Goal: Information Seeking & Learning: Learn about a topic

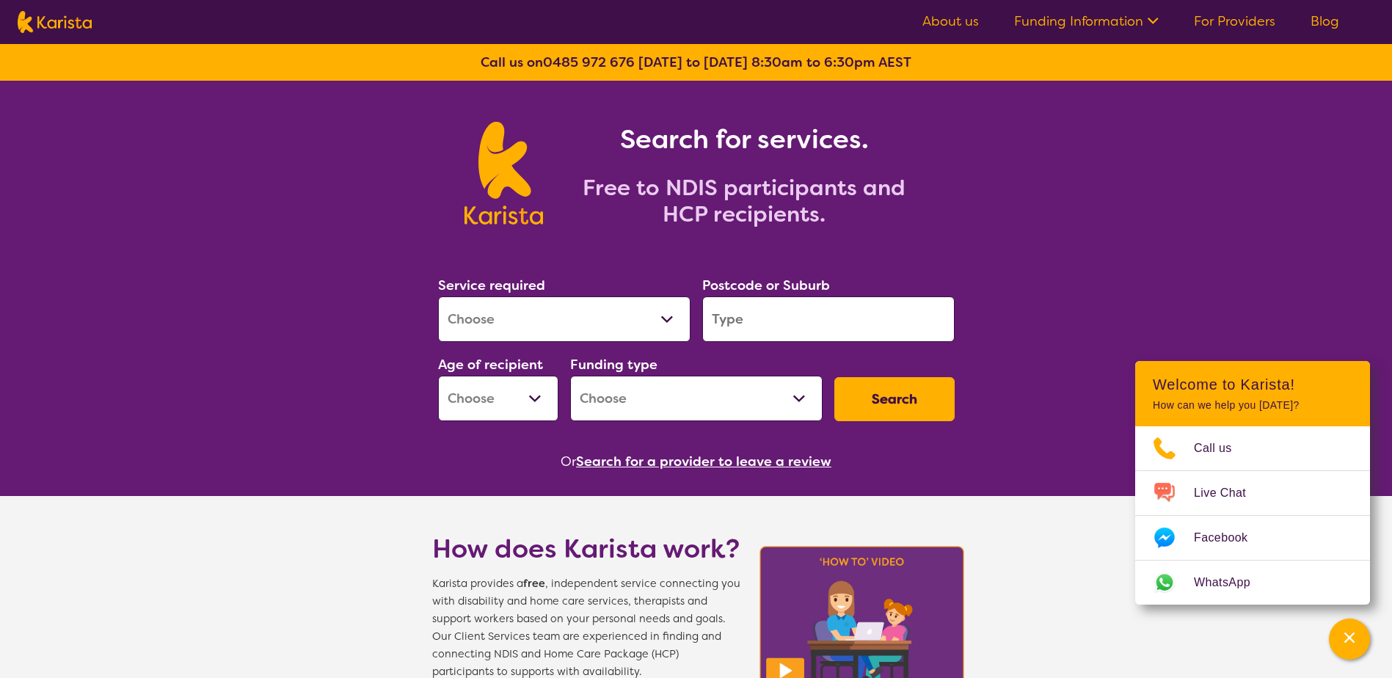
select select "Domestic and home help"
click at [438, 296] on select "Allied Health Assistant Assessment ([MEDICAL_DATA] or [MEDICAL_DATA]) Behaviour…" at bounding box center [564, 318] width 252 height 45
click at [798, 315] on input "search" at bounding box center [828, 318] width 252 height 45
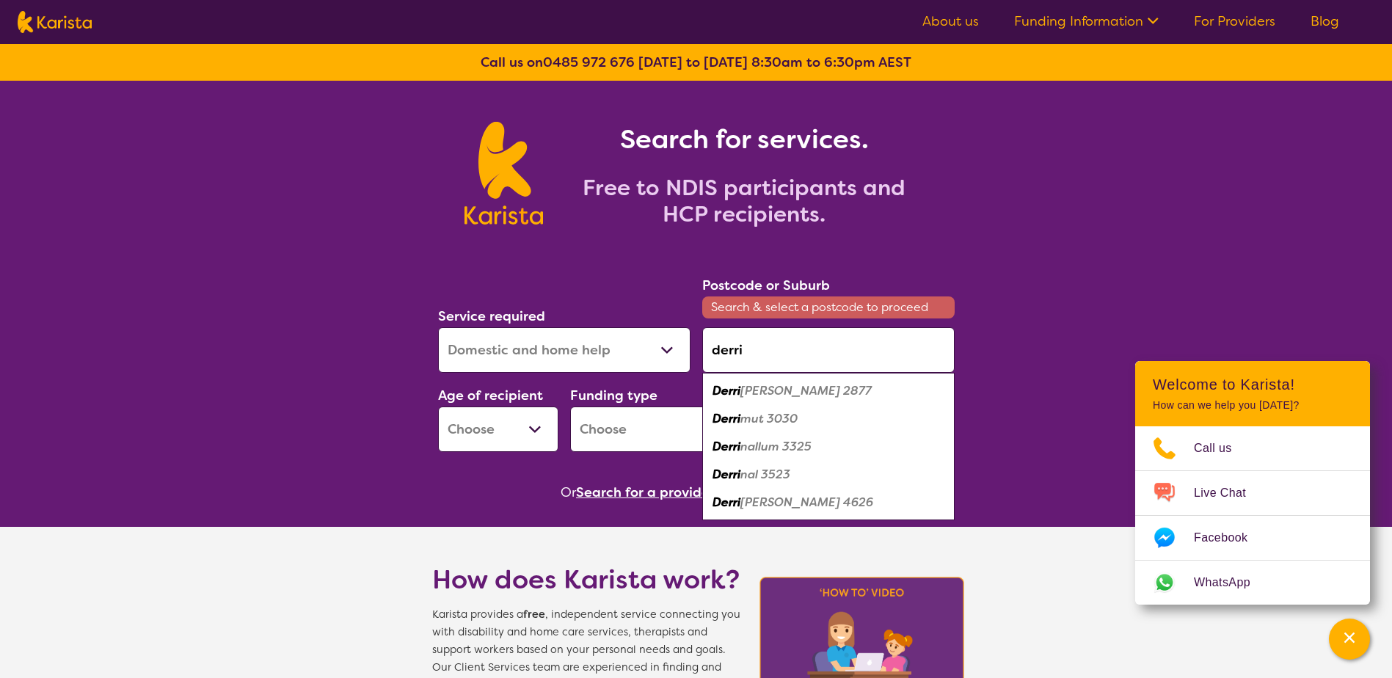
click at [800, 416] on div "Derri mut 3030" at bounding box center [828, 419] width 238 height 28
type input "3030"
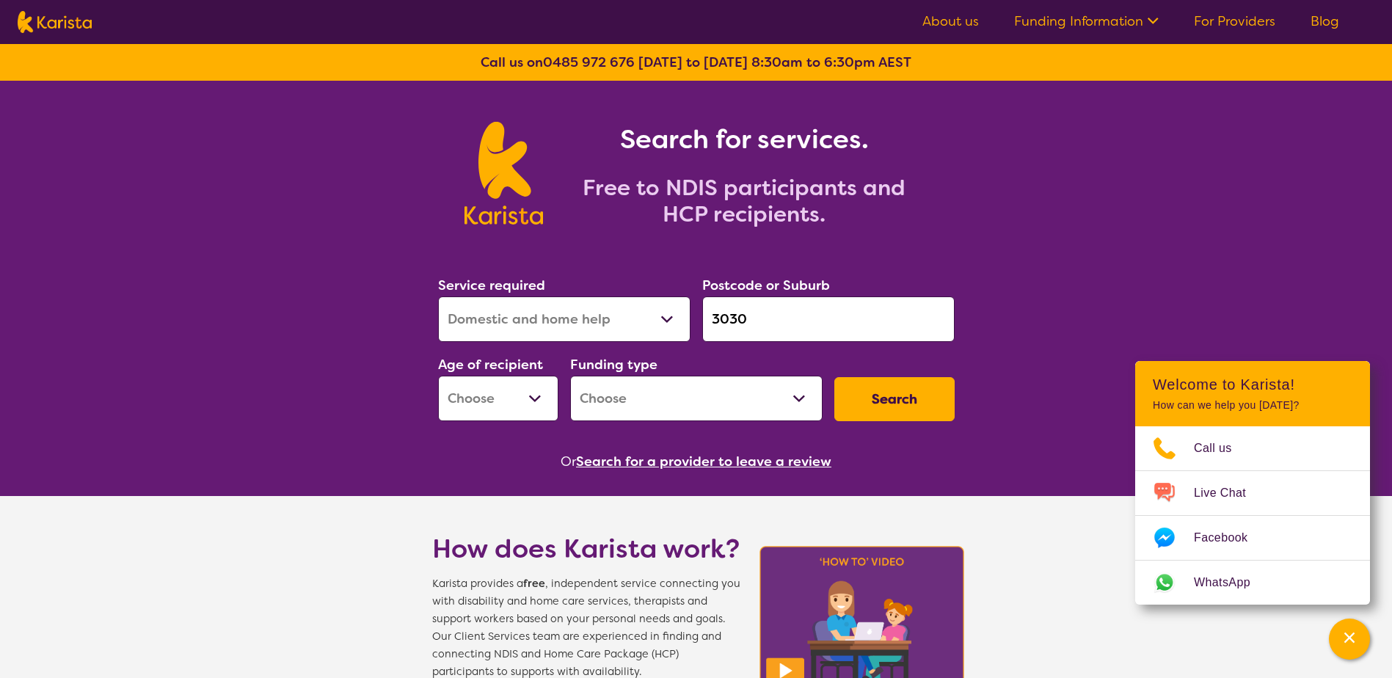
click at [497, 383] on select "Early Childhood - 0 to 9 Child - 10 to 11 Adolescent - 12 to 17 Adult - 18 to 6…" at bounding box center [498, 398] width 120 height 45
select select "EC"
click at [438, 376] on select "Early Childhood - 0 to 9 Child - 10 to 11 Adolescent - 12 to 17 Adult - 18 to 6…" at bounding box center [498, 398] width 120 height 45
click at [724, 398] on select "Home Care Package (HCP) National Disability Insurance Scheme (NDIS) I don't know" at bounding box center [696, 398] width 252 height 45
select select "NDIS"
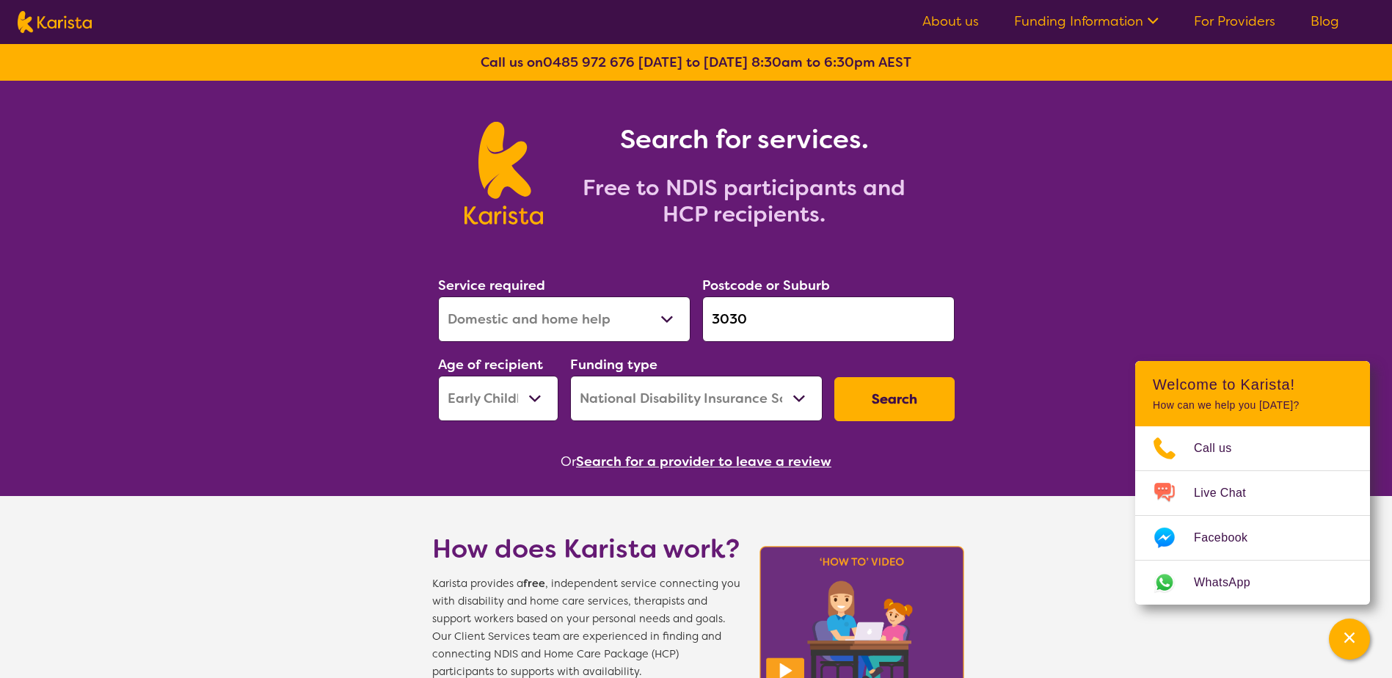
click at [570, 376] on select "Home Care Package (HCP) National Disability Insurance Scheme (NDIS) I don't know" at bounding box center [696, 398] width 252 height 45
click at [876, 396] on button "Search" at bounding box center [894, 399] width 120 height 44
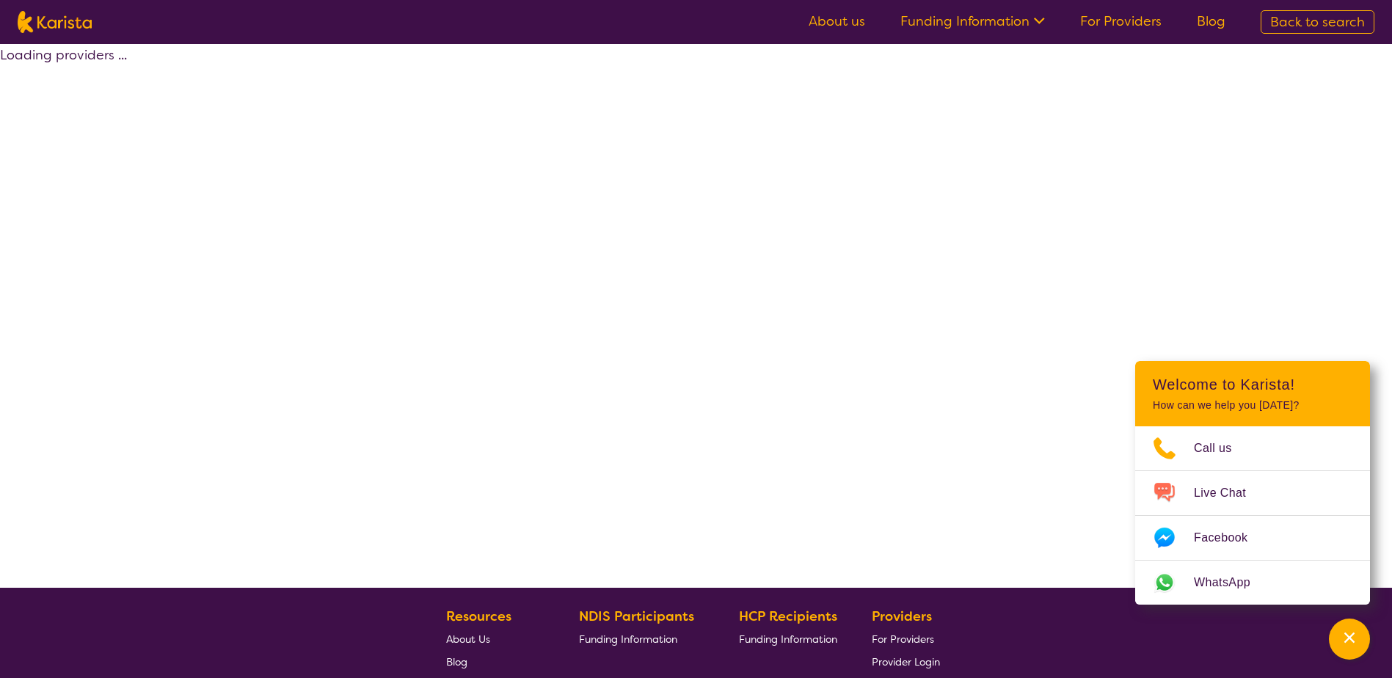
select select "by_score"
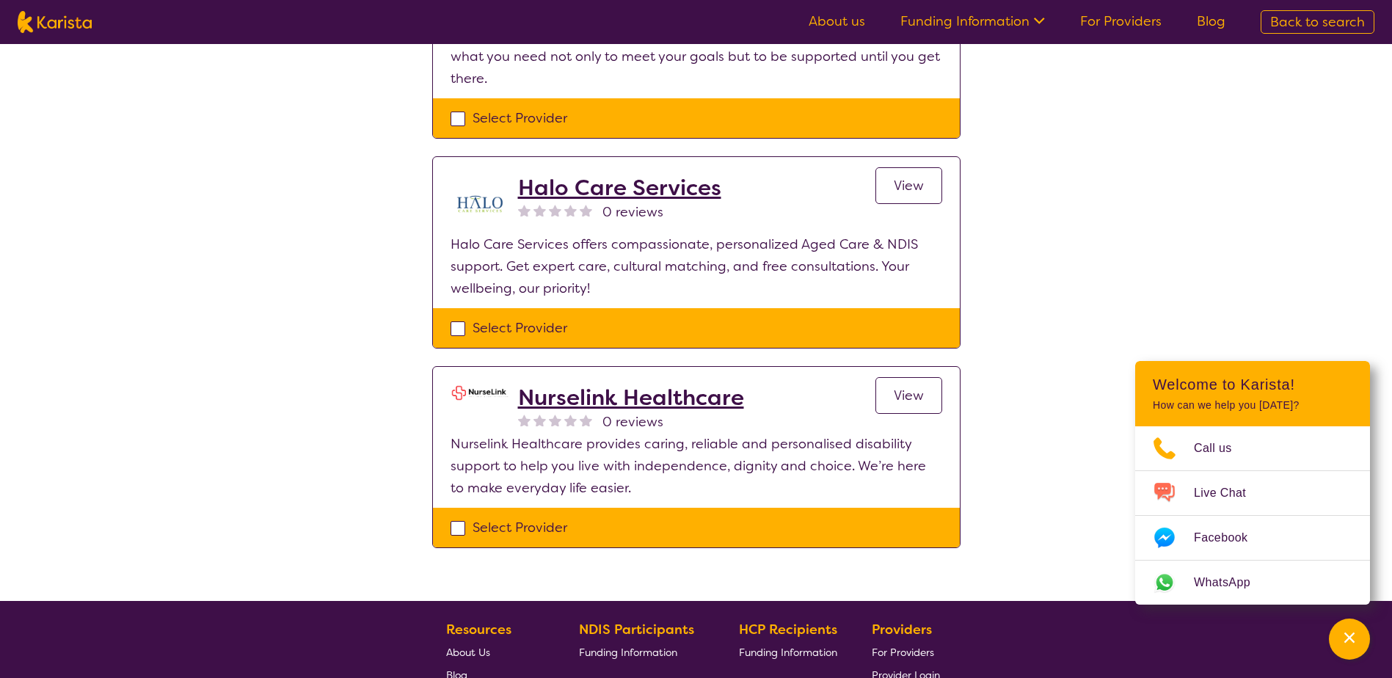
scroll to position [1174, 0]
